Goal: Navigation & Orientation: Go to known website

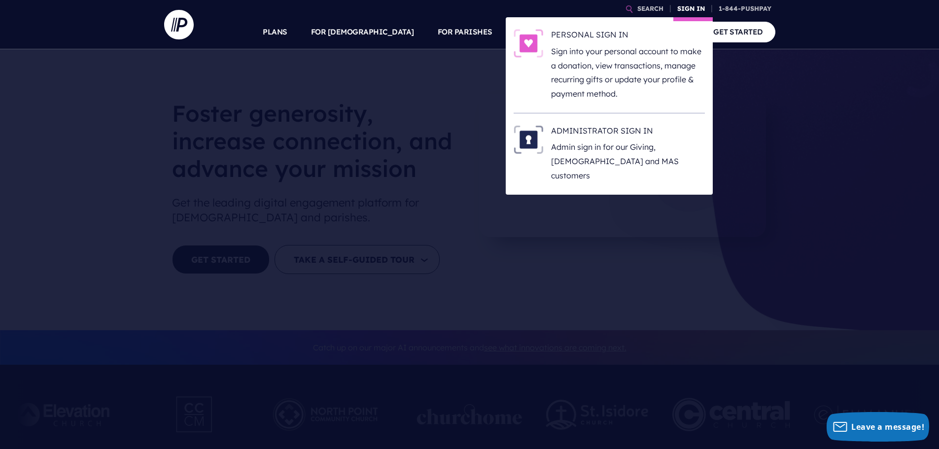
click at [693, 10] on link "SIGN IN" at bounding box center [690, 8] width 35 height 17
click at [605, 130] on h6 "ADMINISTRATOR SIGN IN" at bounding box center [628, 132] width 154 height 15
click at [696, 11] on link "SIGN IN" at bounding box center [690, 8] width 35 height 17
click at [624, 132] on h6 "ADMINISTRATOR SIGN IN" at bounding box center [628, 132] width 154 height 15
click at [615, 126] on h6 "ADMINISTRATOR SIGN IN" at bounding box center [628, 132] width 154 height 15
